Goal: Task Accomplishment & Management: Manage account settings

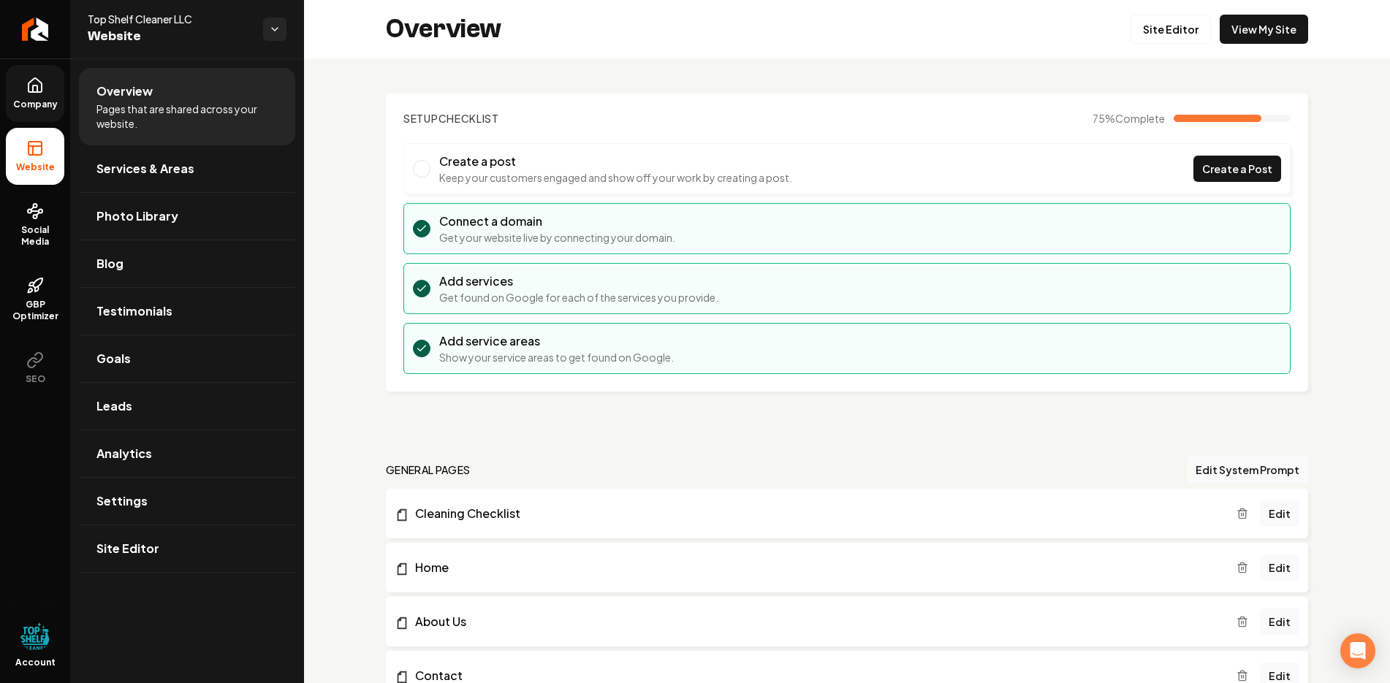
click at [34, 104] on span "Company" at bounding box center [35, 105] width 56 height 12
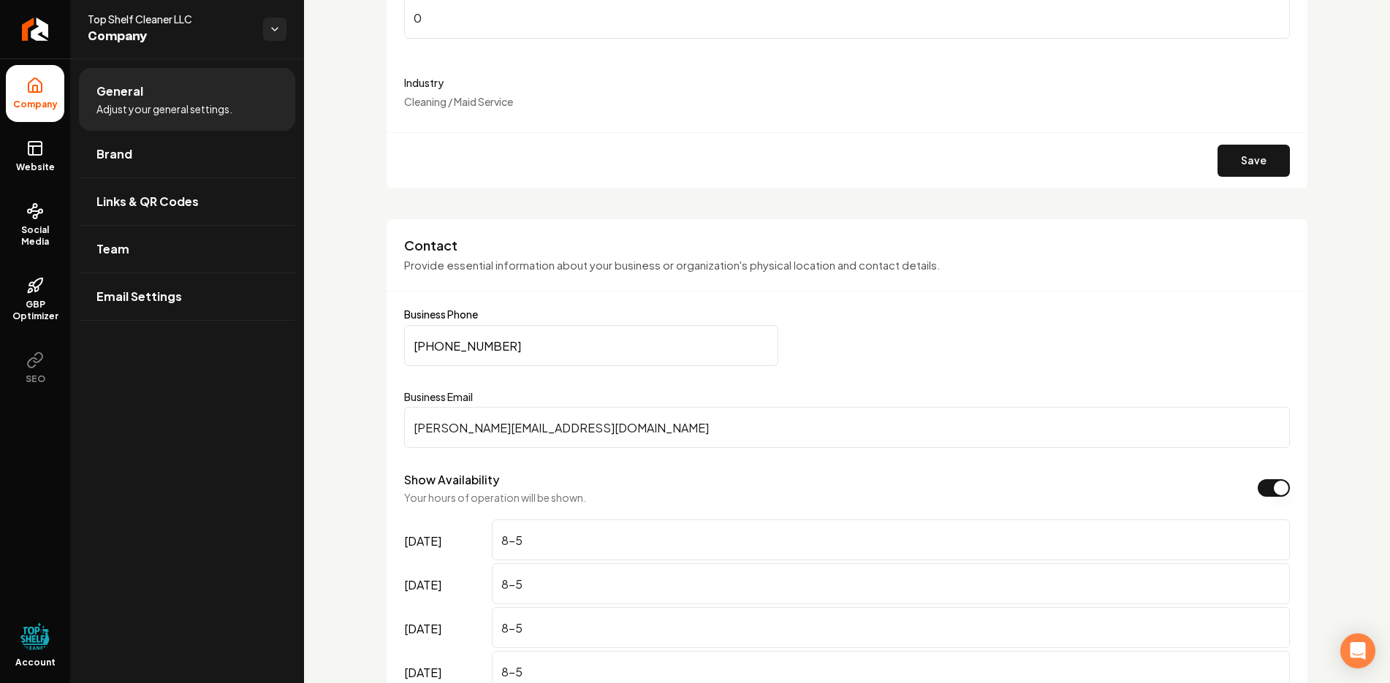
scroll to position [512, 0]
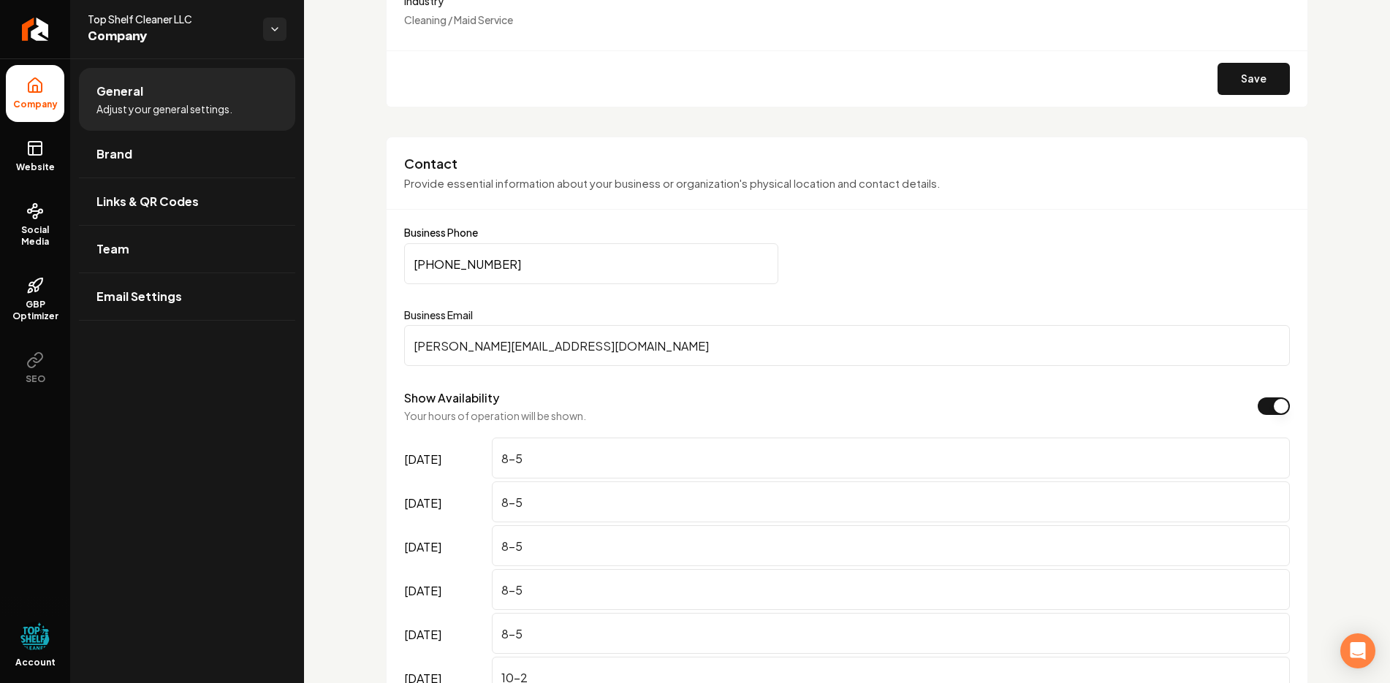
drag, startPoint x: 613, startPoint y: 351, endPoint x: 439, endPoint y: 347, distance: 174.0
click at [439, 347] on input "[PERSON_NAME][EMAIL_ADDRESS][DOMAIN_NAME]" at bounding box center [847, 345] width 886 height 41
click at [437, 347] on input "[PERSON_NAME][EMAIL_ADDRESS][DOMAIN_NAME]" at bounding box center [847, 345] width 886 height 41
drag, startPoint x: 445, startPoint y: 344, endPoint x: 400, endPoint y: 344, distance: 45.3
click at [400, 344] on div "Contact Provide essential information about your business or organization's phy…" at bounding box center [847, 470] width 922 height 666
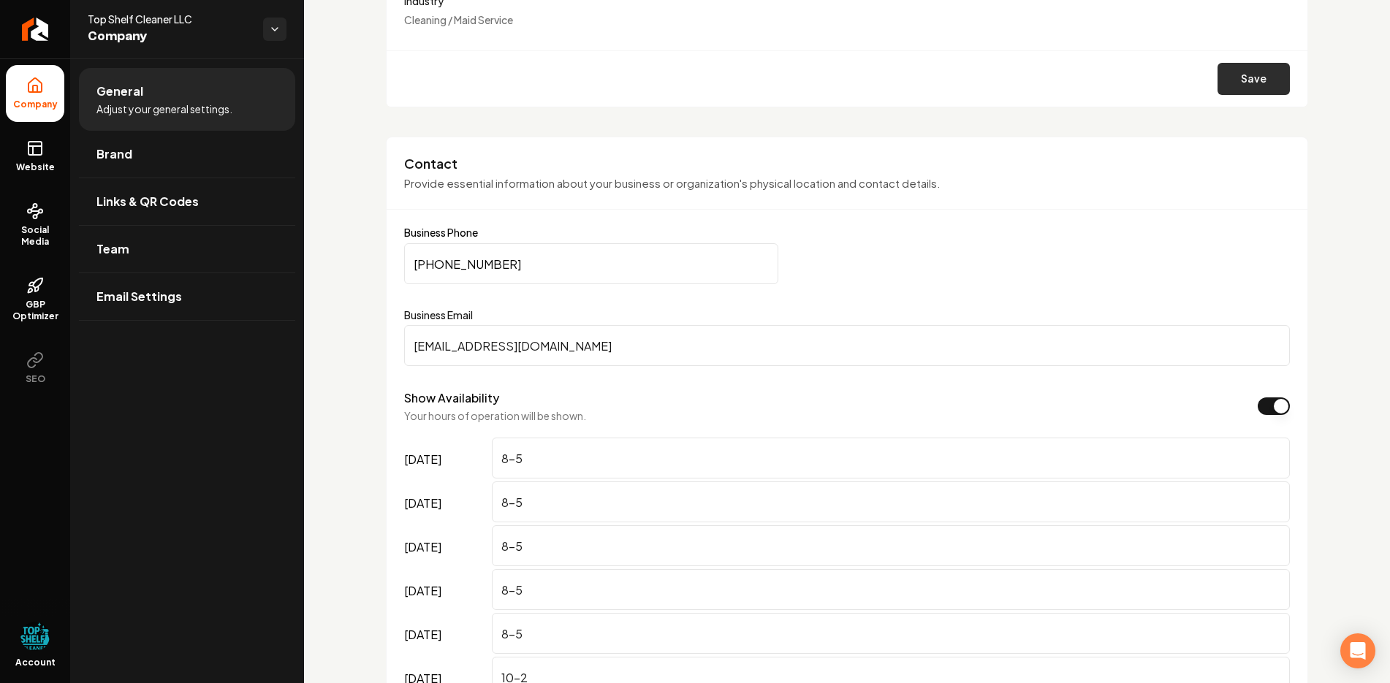
type input "[EMAIL_ADDRESS][DOMAIN_NAME]"
click at [1248, 77] on button "Save" at bounding box center [1254, 79] width 72 height 32
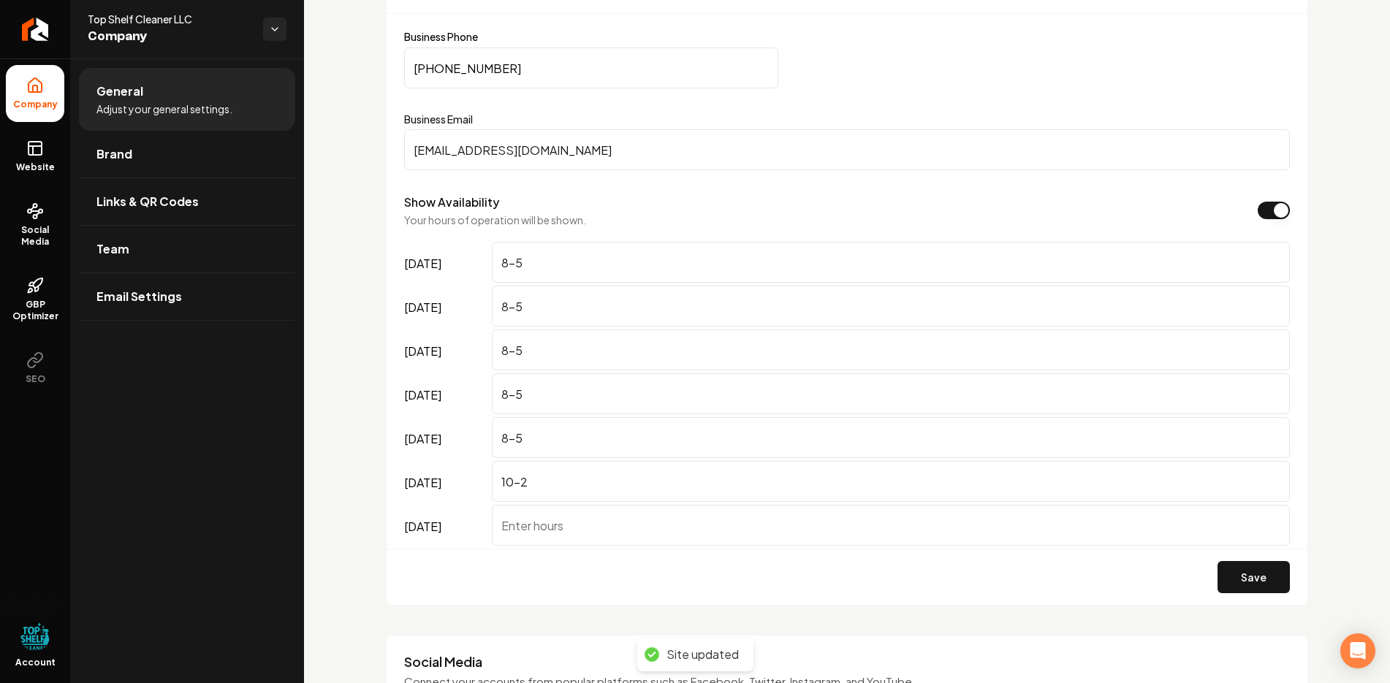
scroll to position [1023, 0]
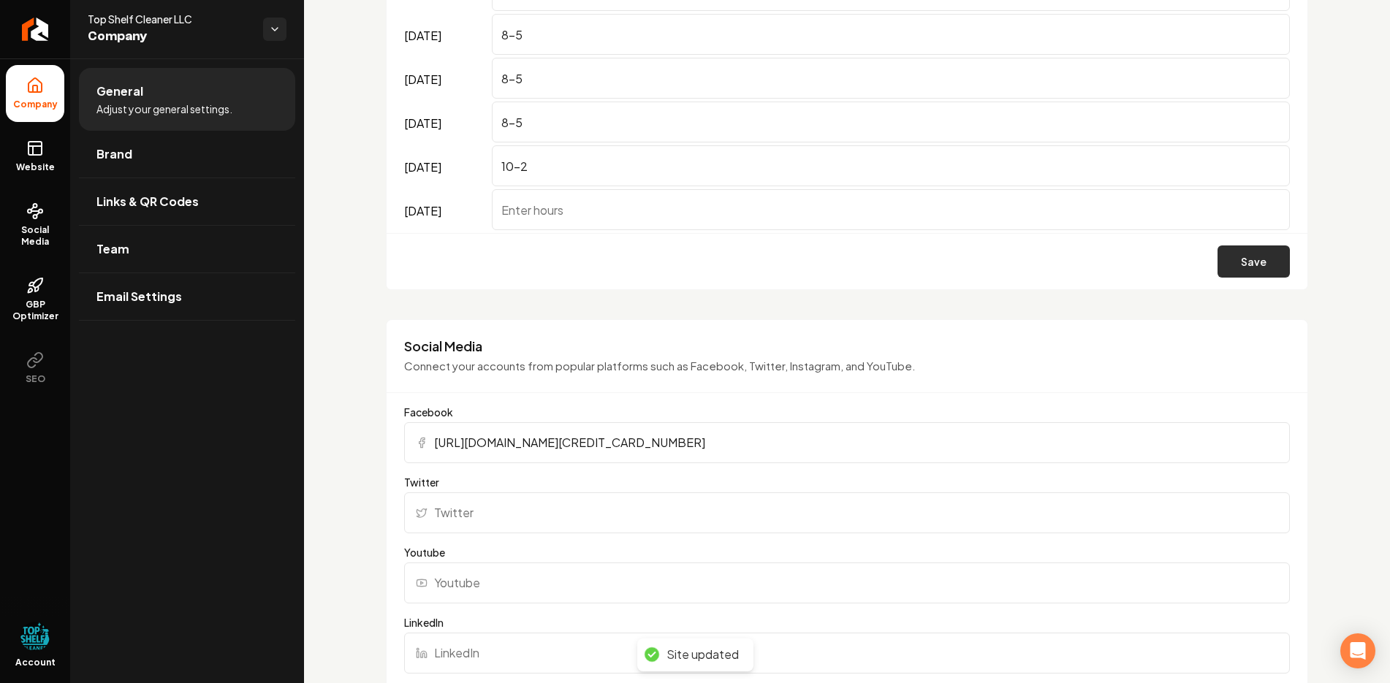
click at [1249, 257] on button "Save" at bounding box center [1254, 262] width 72 height 32
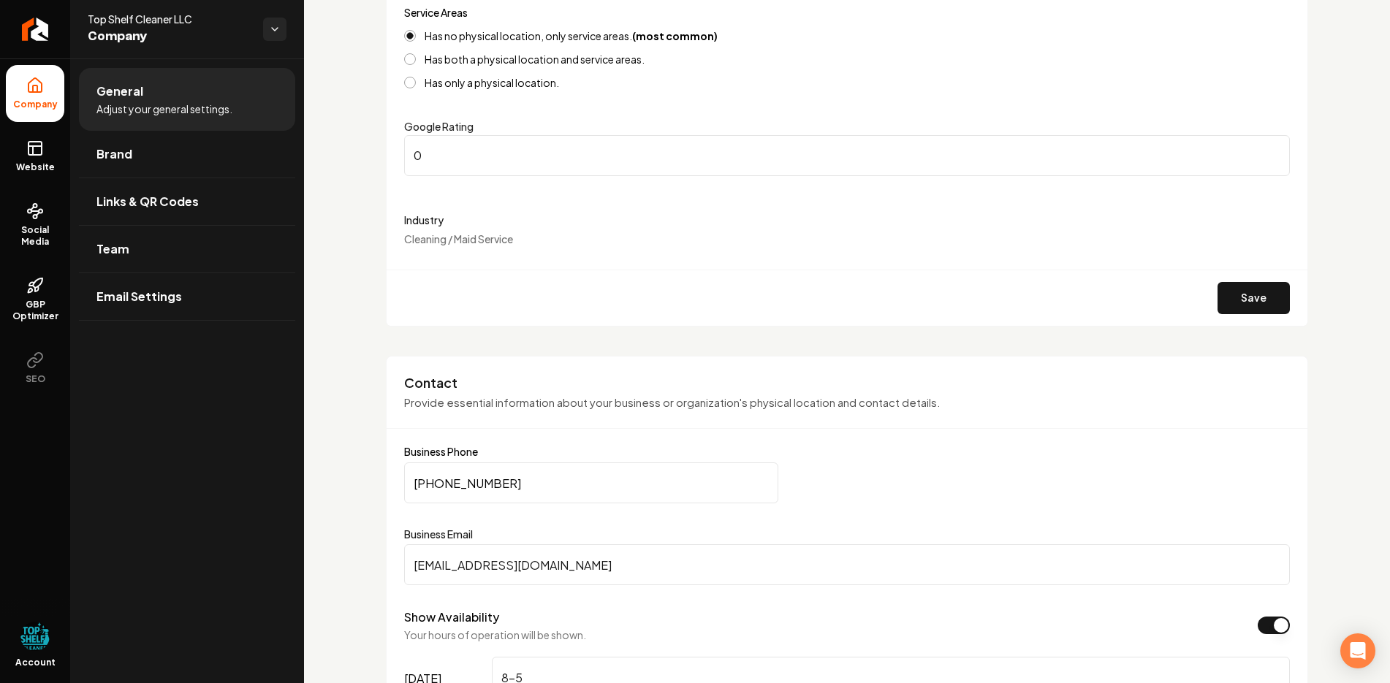
scroll to position [219, 0]
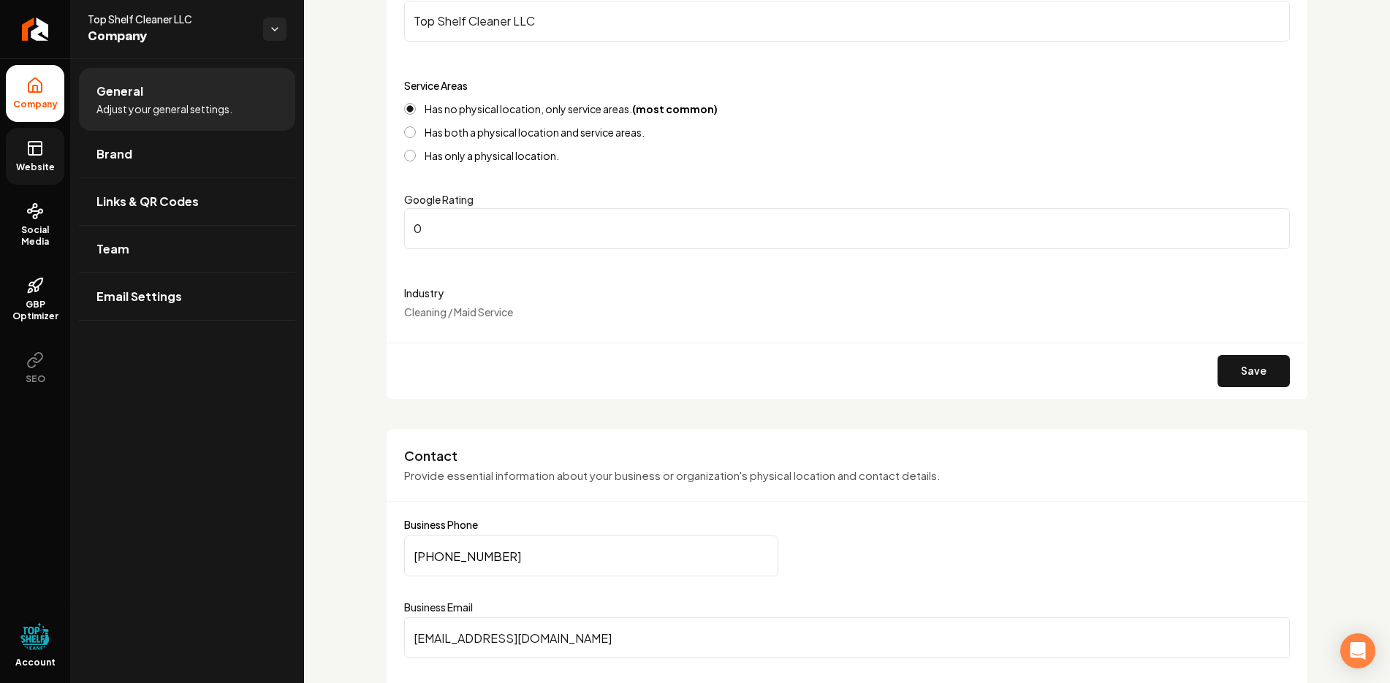
click at [36, 152] on icon at bounding box center [35, 149] width 18 height 18
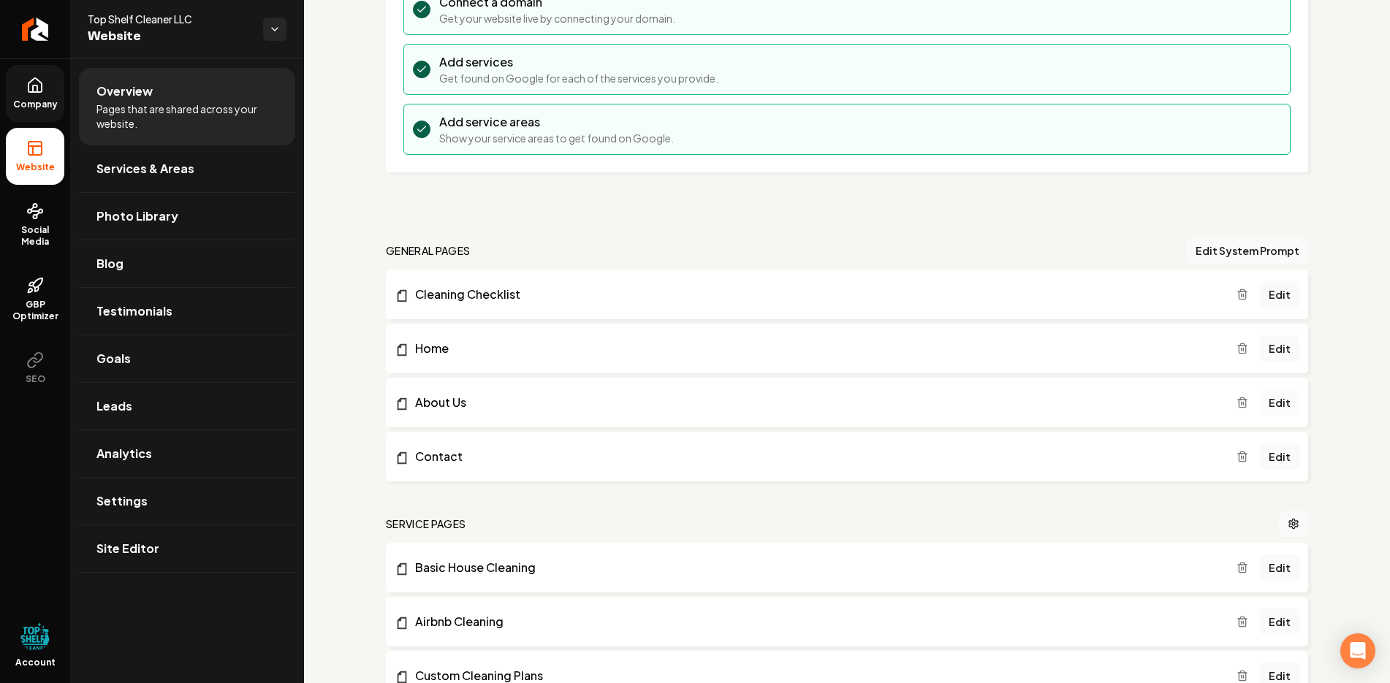
click at [1273, 412] on link "Edit" at bounding box center [1279, 403] width 39 height 26
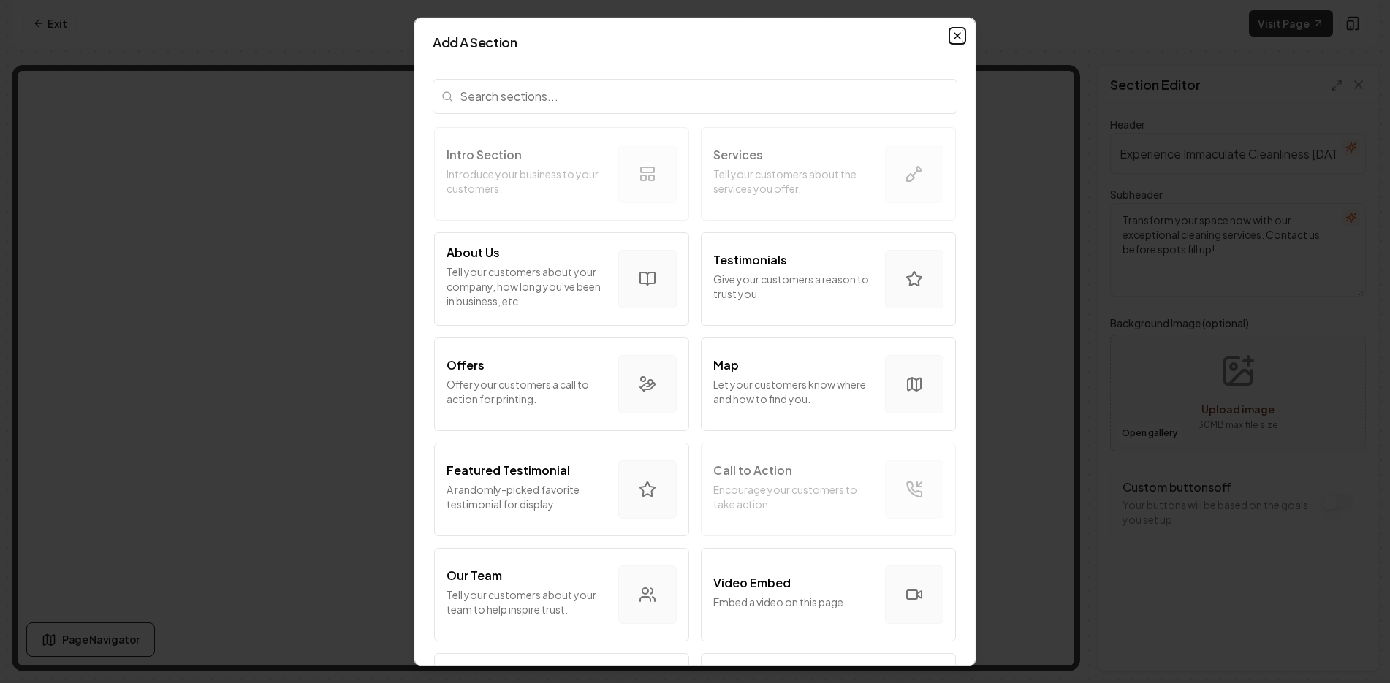
click at [952, 33] on icon "button" at bounding box center [958, 35] width 12 height 12
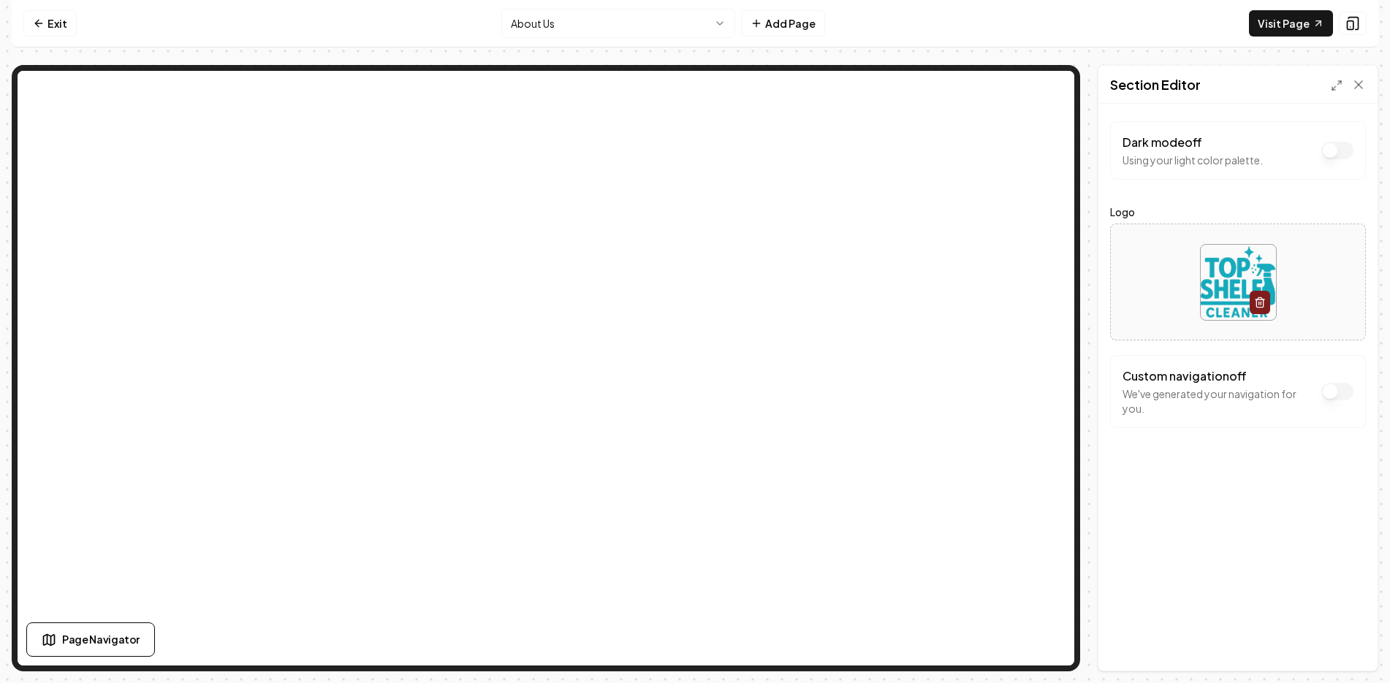
click at [556, 29] on html "Computer Required This feature is only available on a computer. Please switch t…" at bounding box center [695, 341] width 1390 height 683
click at [583, 23] on html "Computer Required This feature is only available on a computer. Please switch t…" at bounding box center [695, 341] width 1390 height 683
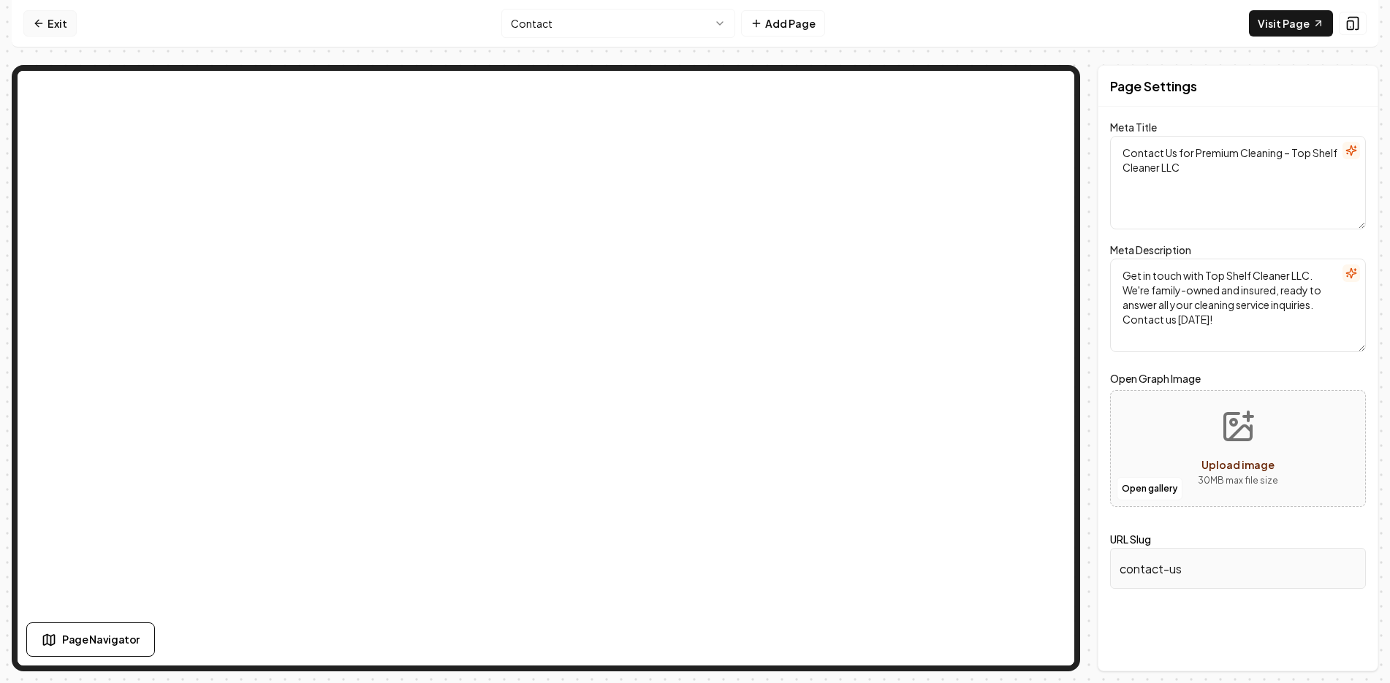
click at [50, 22] on link "Exit" at bounding box center [49, 23] width 53 height 26
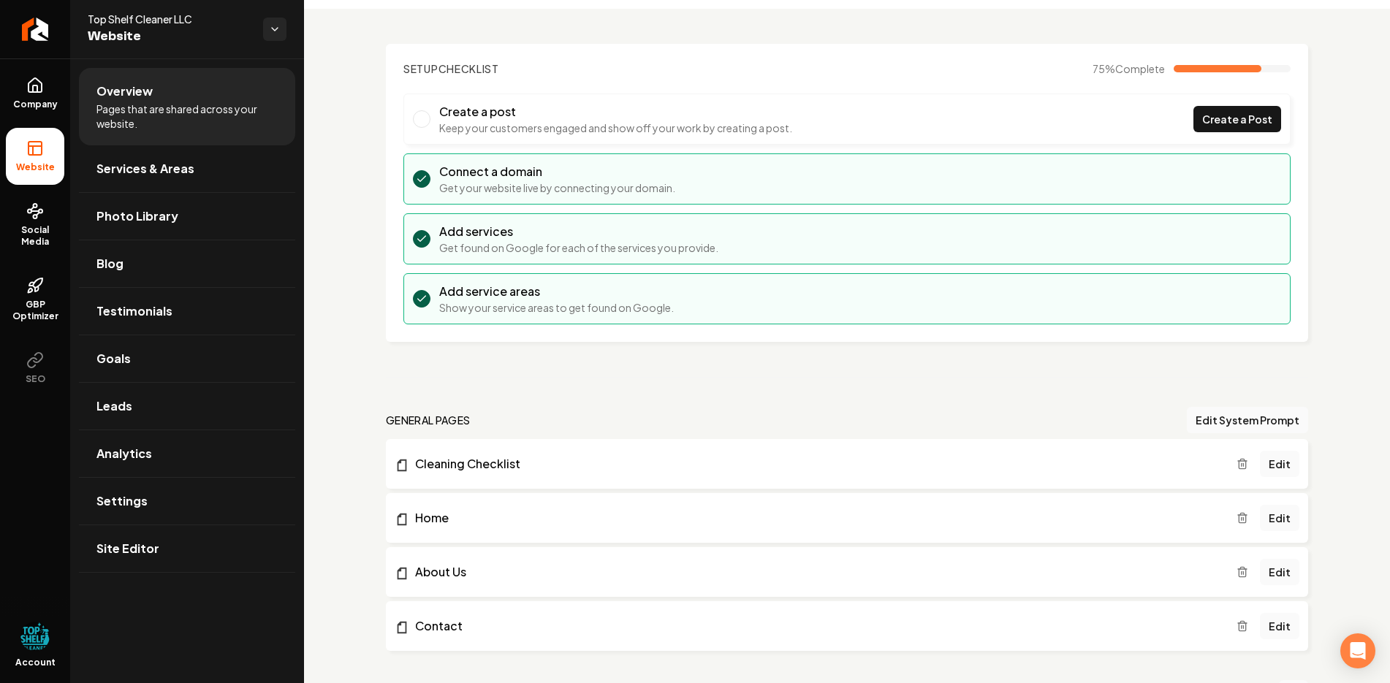
scroll to position [292, 0]
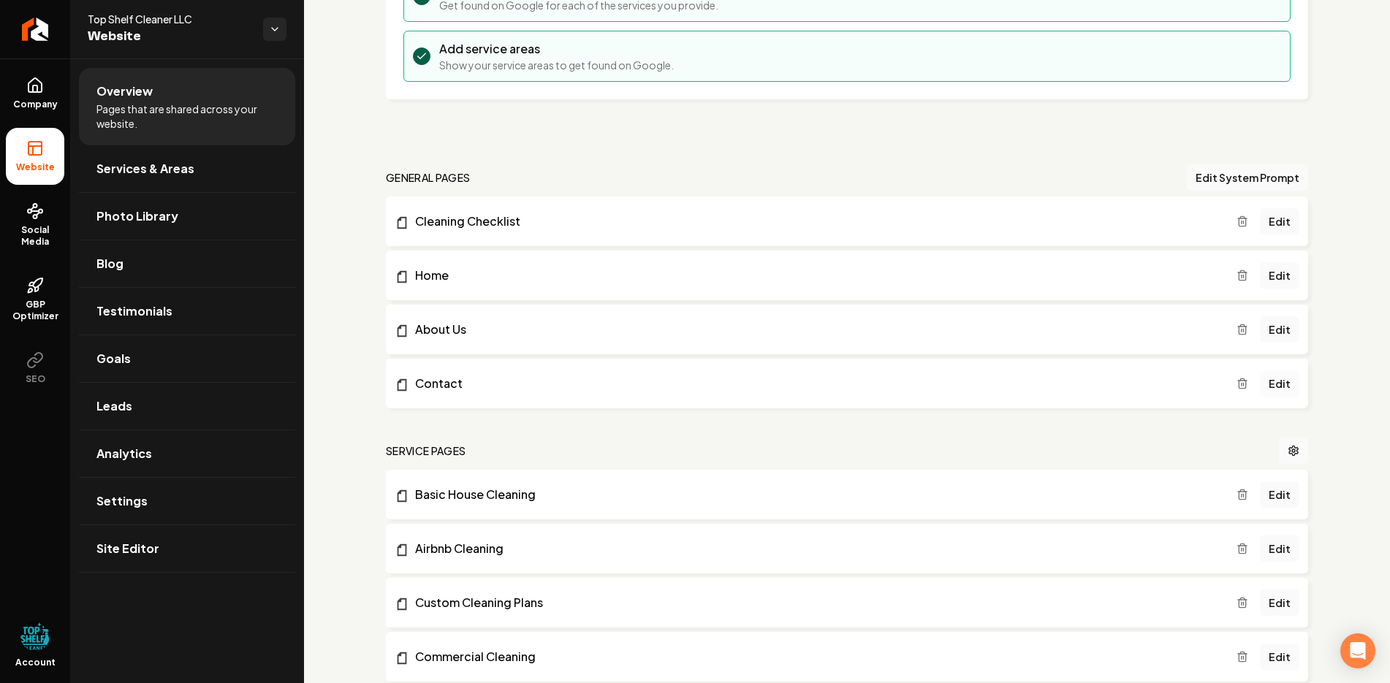
click at [1265, 384] on link "Edit" at bounding box center [1279, 384] width 39 height 26
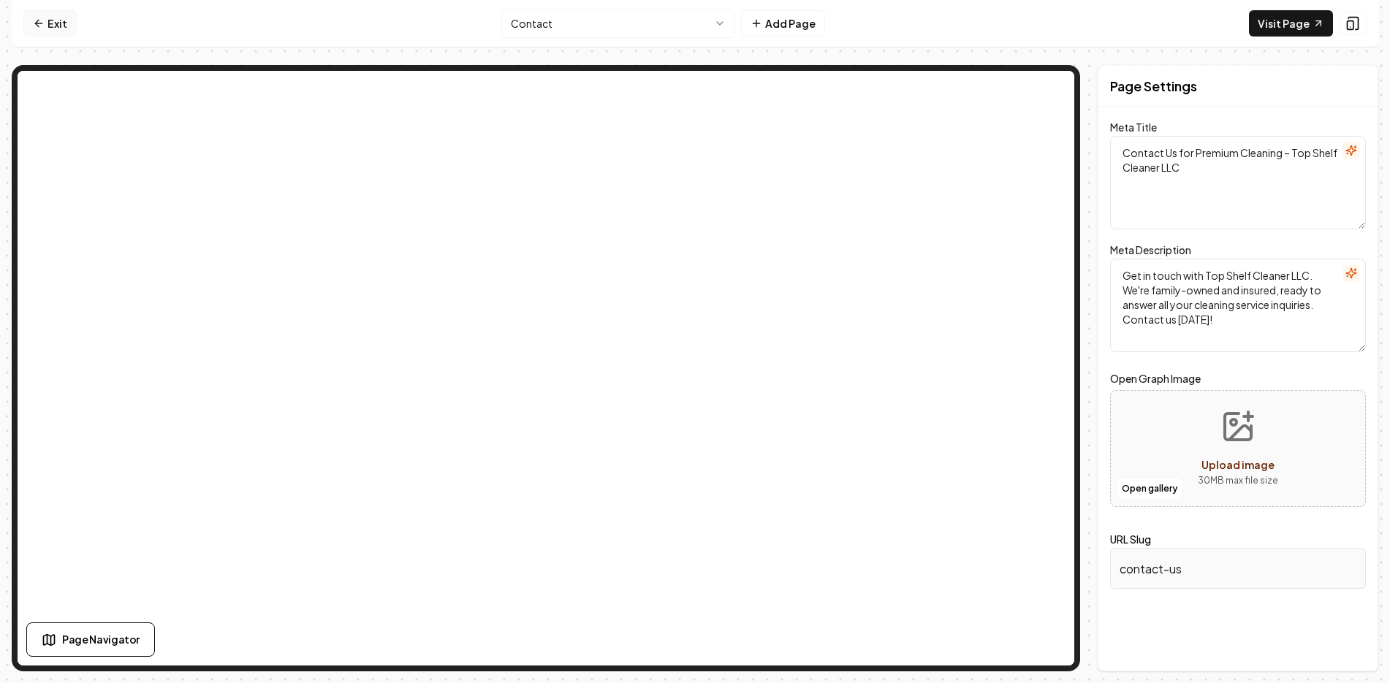
click at [40, 22] on icon at bounding box center [39, 24] width 12 height 12
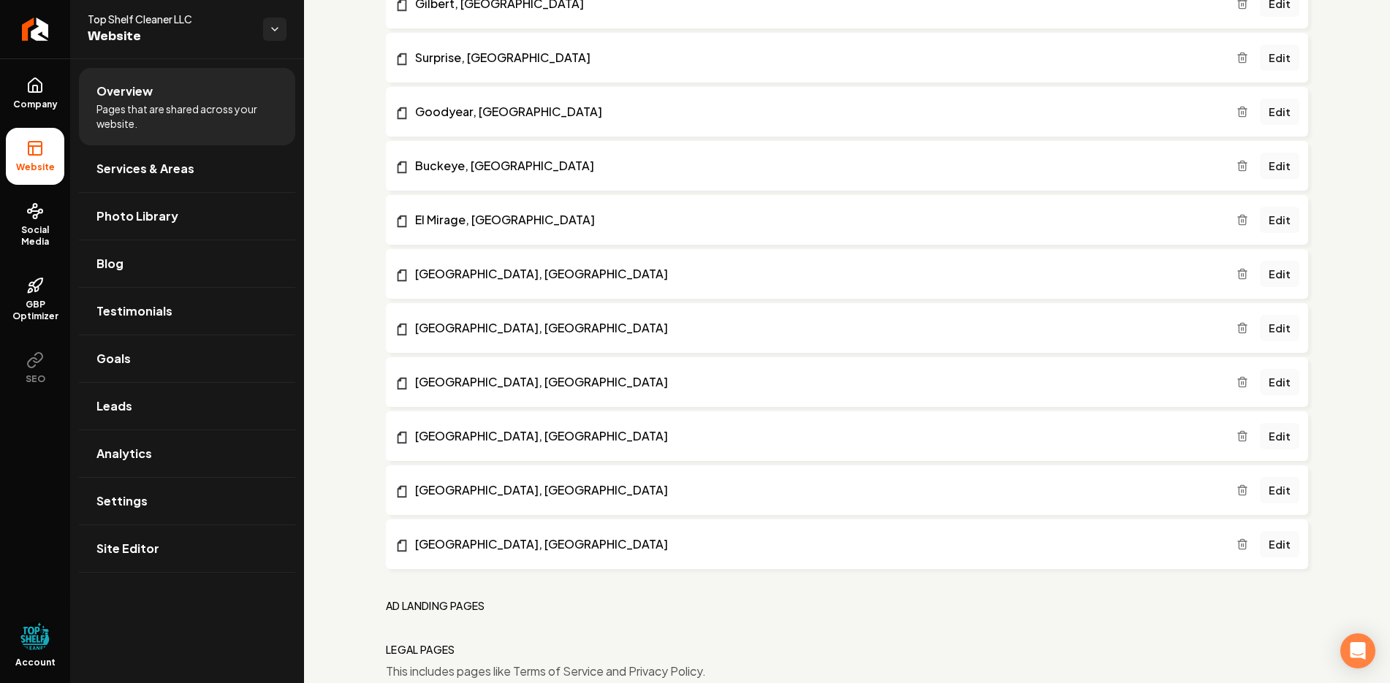
scroll to position [2206, 0]
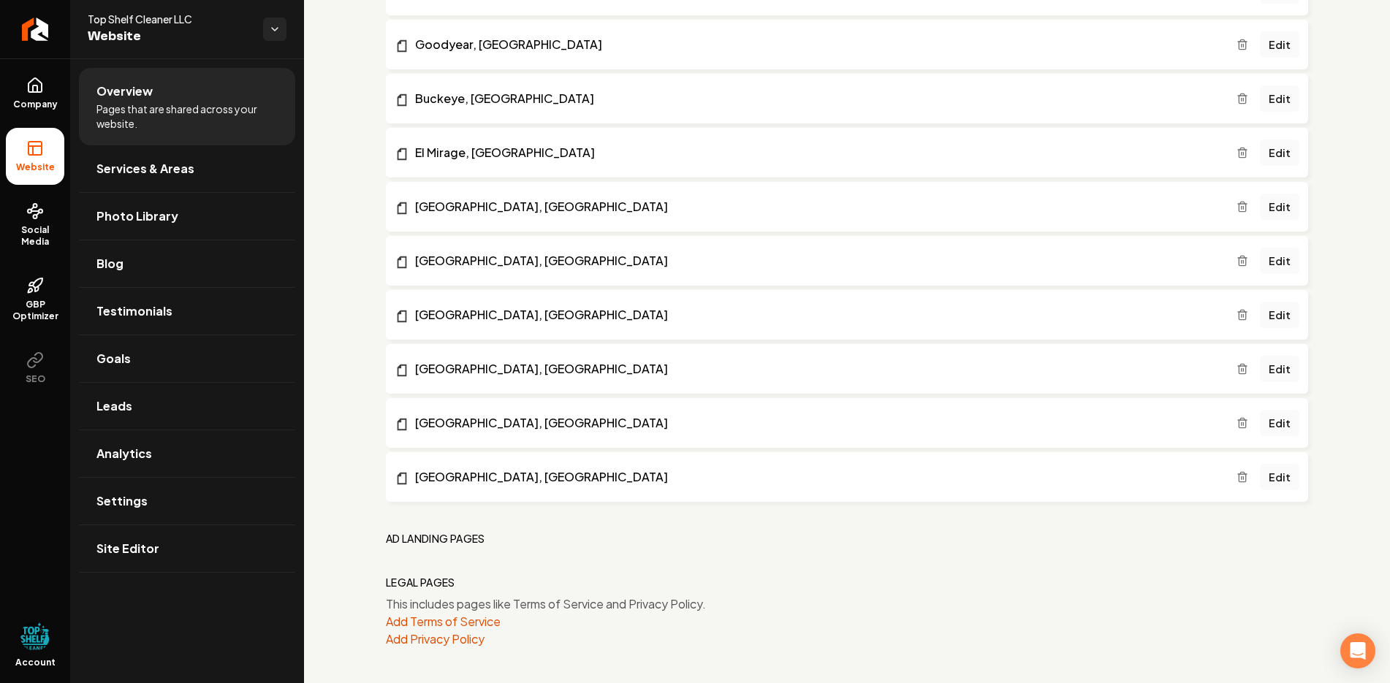
click at [435, 538] on h2 "Ad landing pages" at bounding box center [435, 538] width 99 height 15
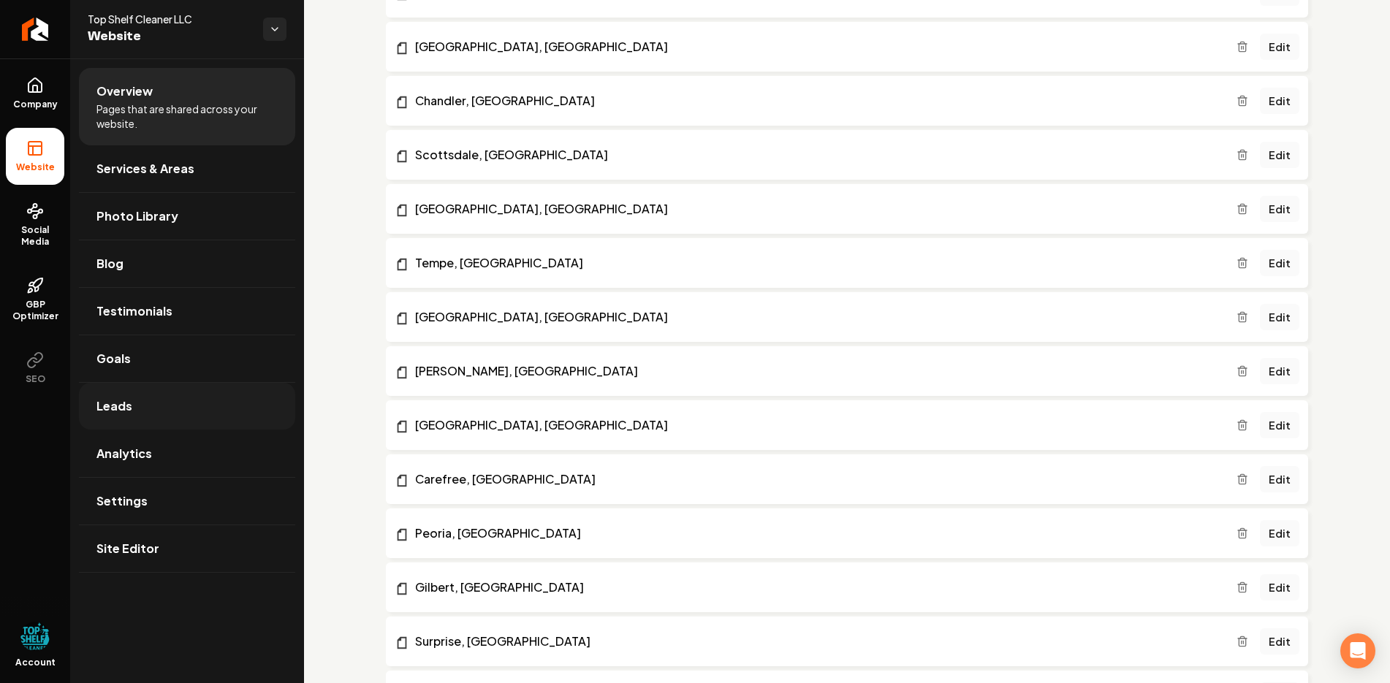
scroll to position [1548, 0]
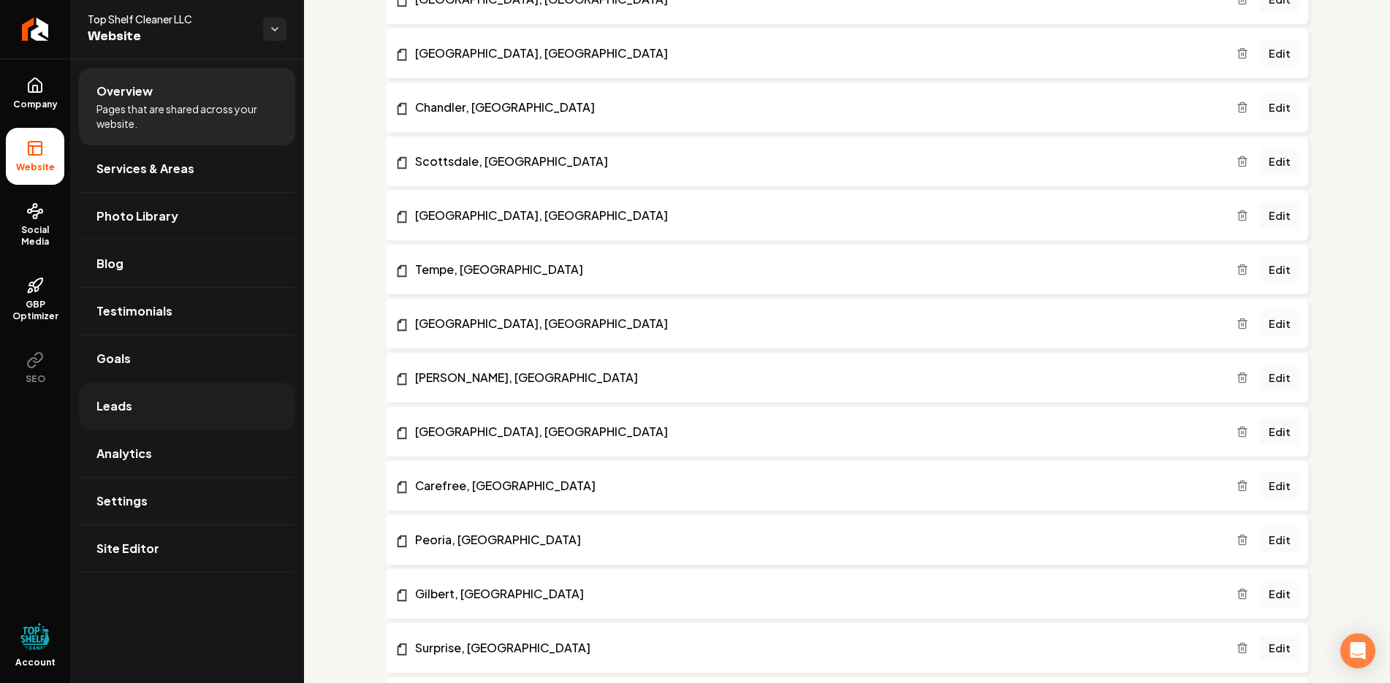
click at [114, 412] on span "Leads" at bounding box center [114, 407] width 36 height 18
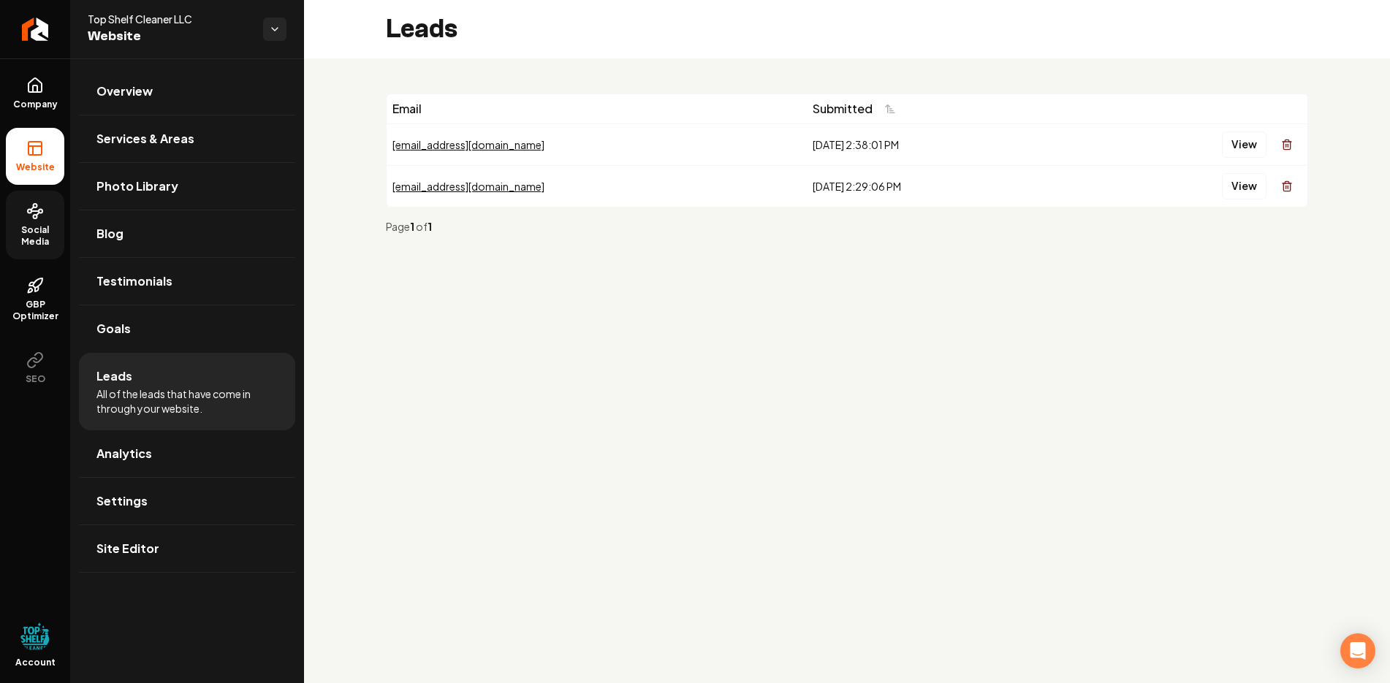
click at [33, 227] on span "Social Media" at bounding box center [35, 235] width 58 height 23
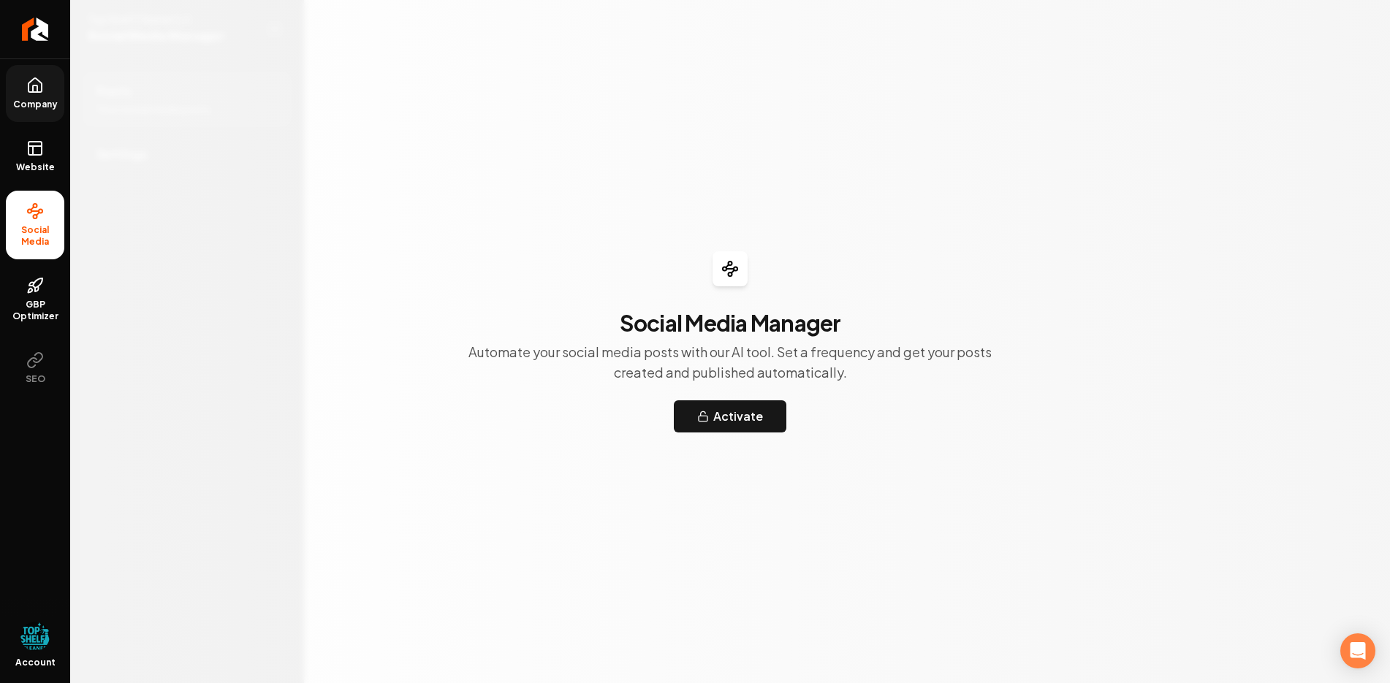
click at [23, 97] on link "Company" at bounding box center [35, 93] width 58 height 57
